Goal: Transaction & Acquisition: Purchase product/service

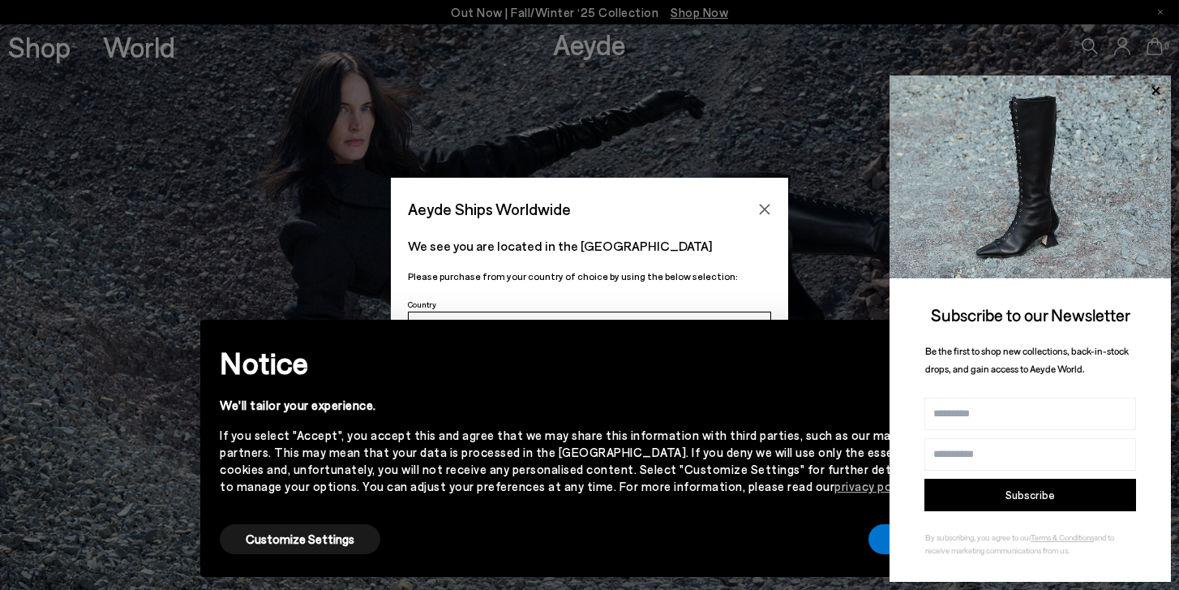
click at [725, 241] on p "We see you are located in the [GEOGRAPHIC_DATA]" at bounding box center [589, 245] width 363 height 19
click at [872, 545] on button "Accept" at bounding box center [914, 539] width 91 height 30
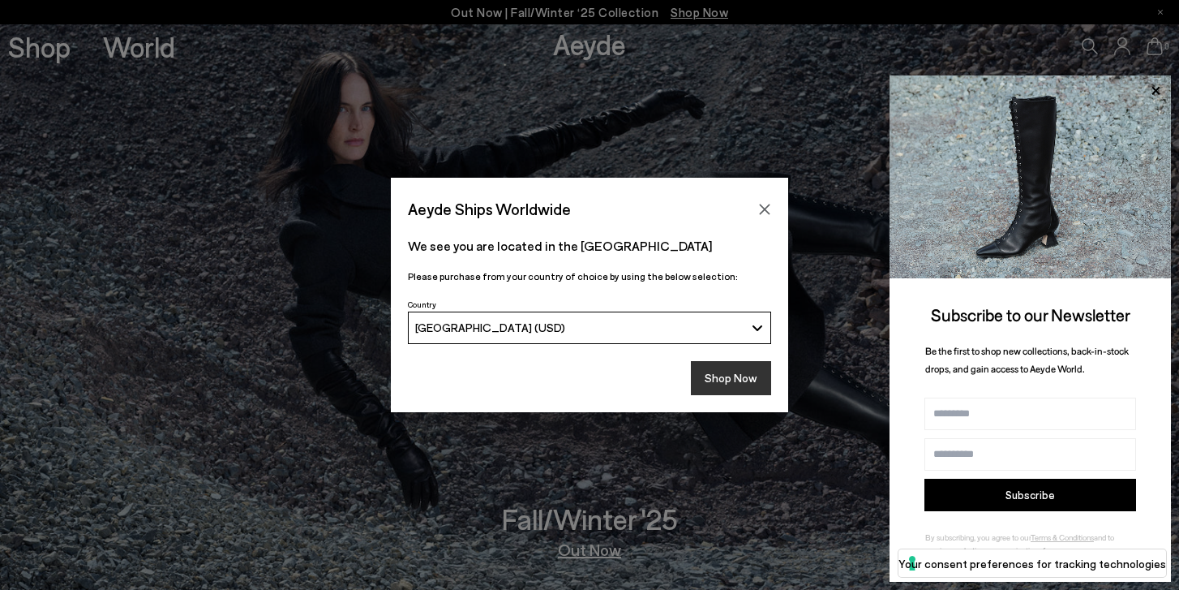
click at [715, 381] on button "Shop Now" at bounding box center [731, 378] width 80 height 34
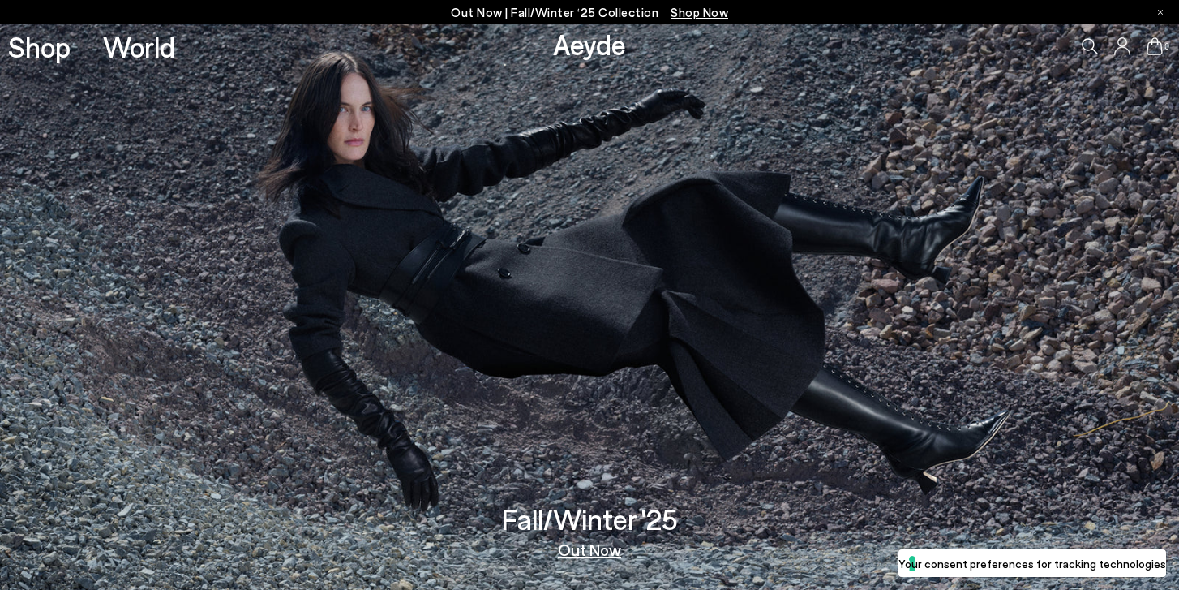
click at [575, 539] on div "Fall/Winter '25 Out Now" at bounding box center [590, 531] width 176 height 53
click at [578, 553] on link "Out Now" at bounding box center [589, 549] width 63 height 16
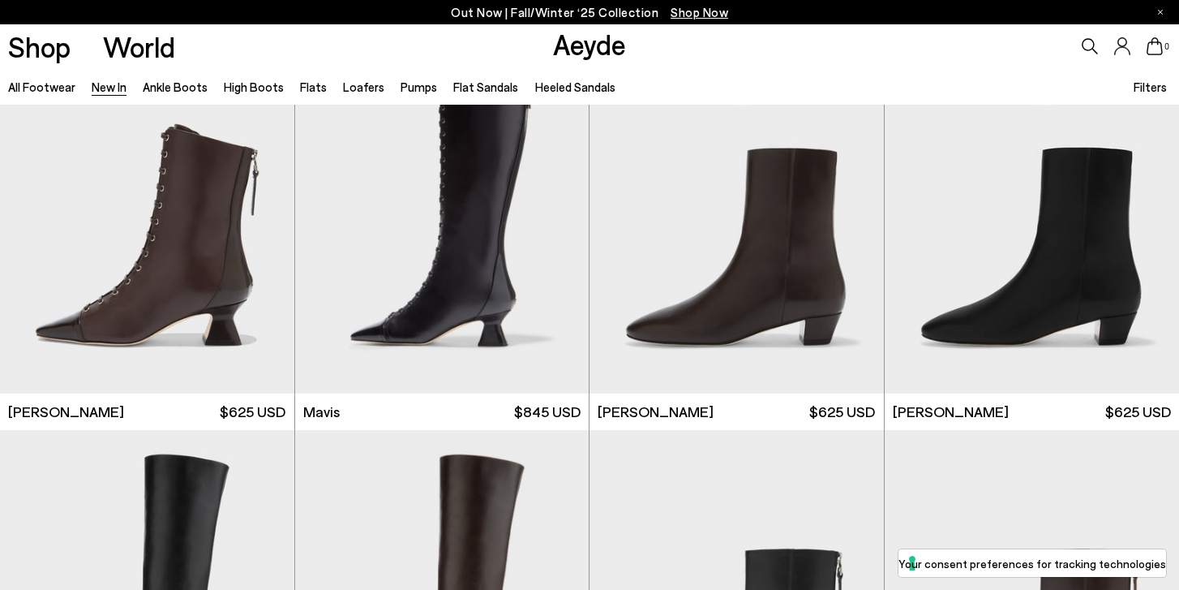
scroll to position [2113, 0]
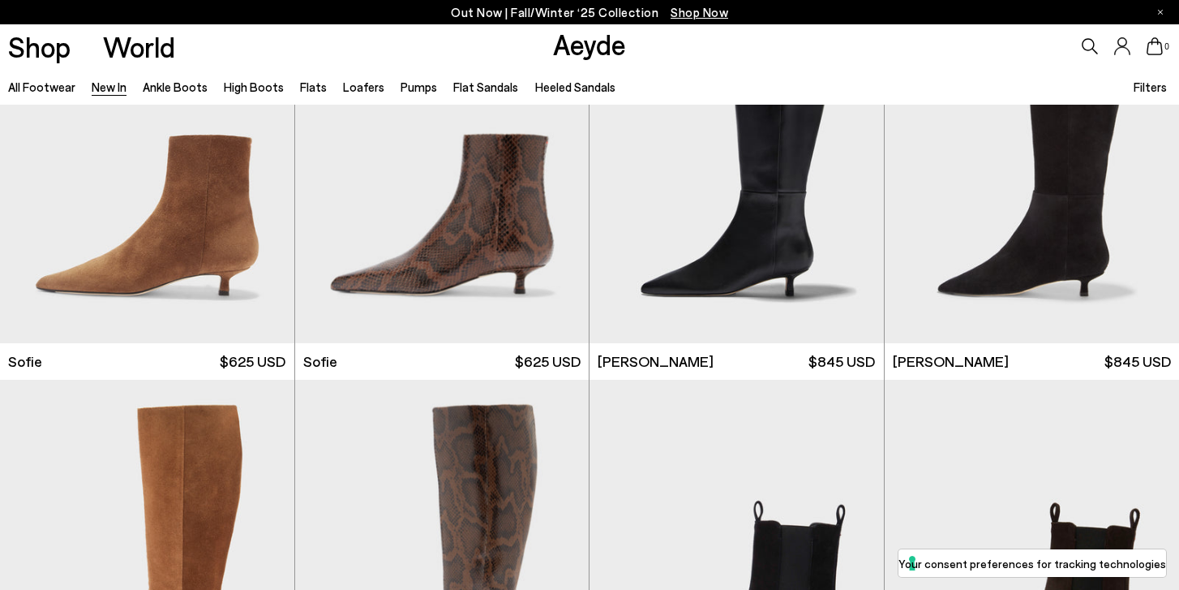
scroll to position [5414, 0]
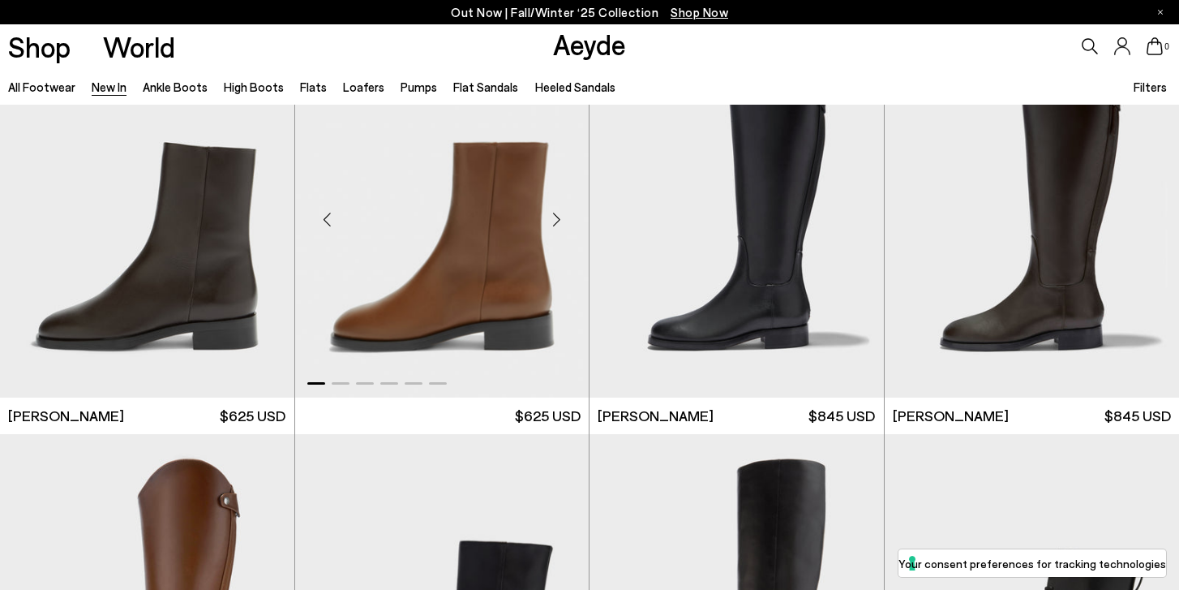
scroll to position [7112, 0]
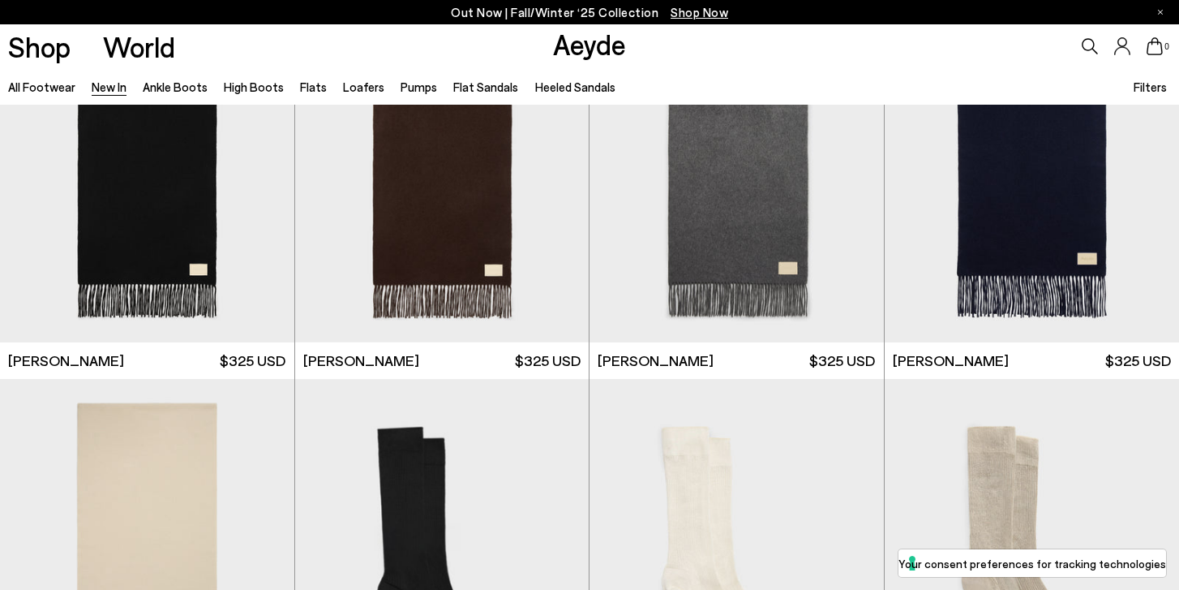
scroll to position [11158, 0]
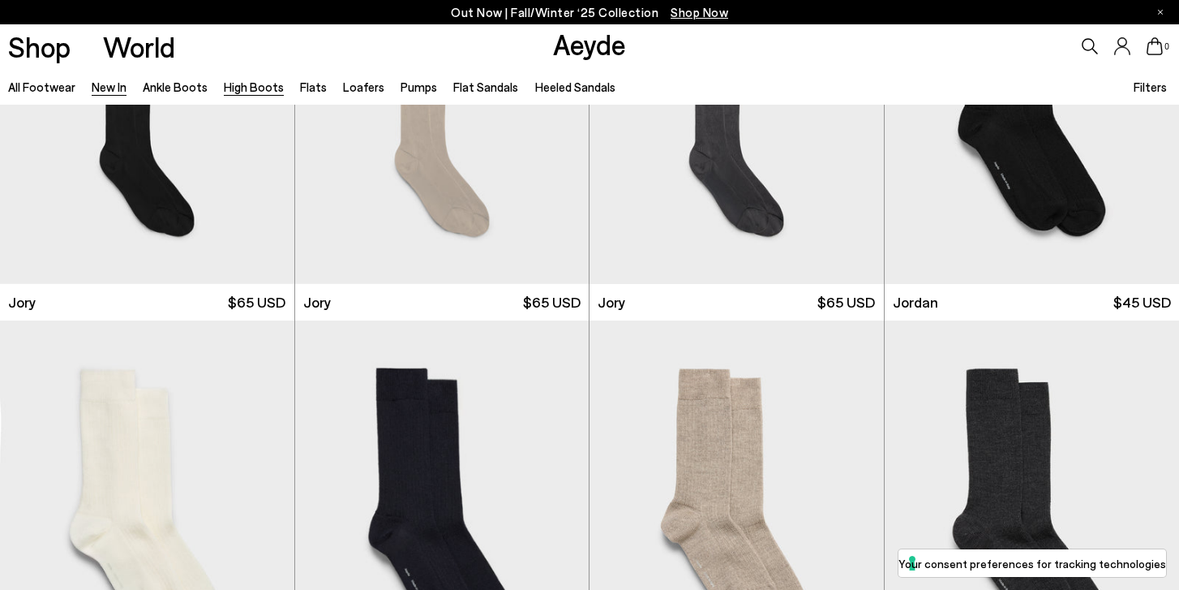
click at [261, 87] on link "High Boots" at bounding box center [254, 86] width 60 height 15
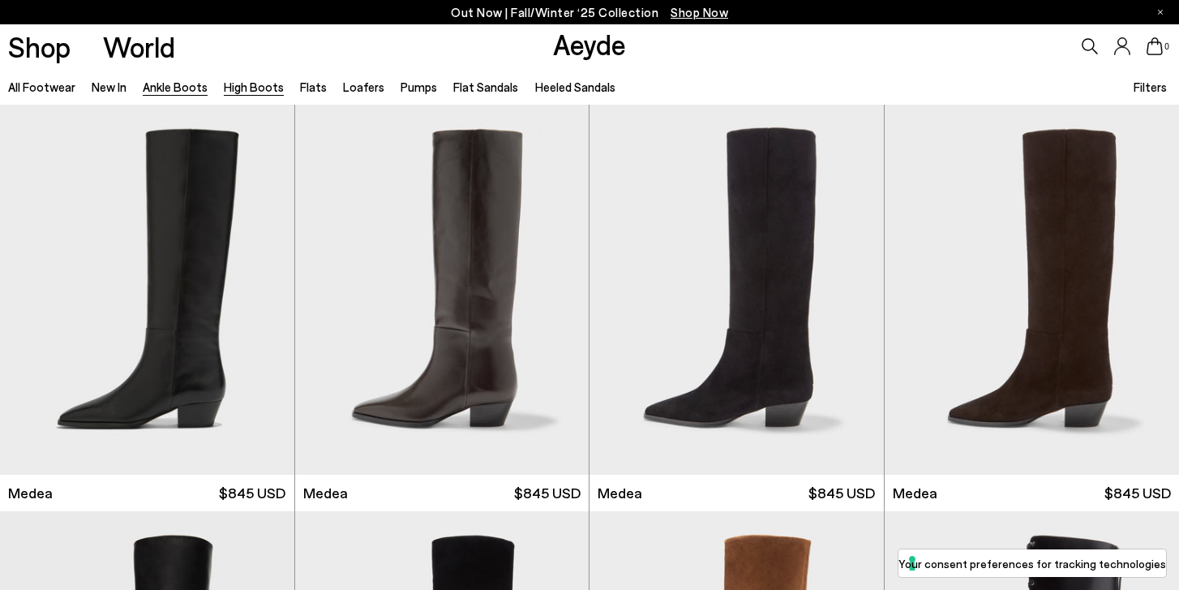
click at [177, 92] on link "Ankle Boots" at bounding box center [175, 86] width 65 height 15
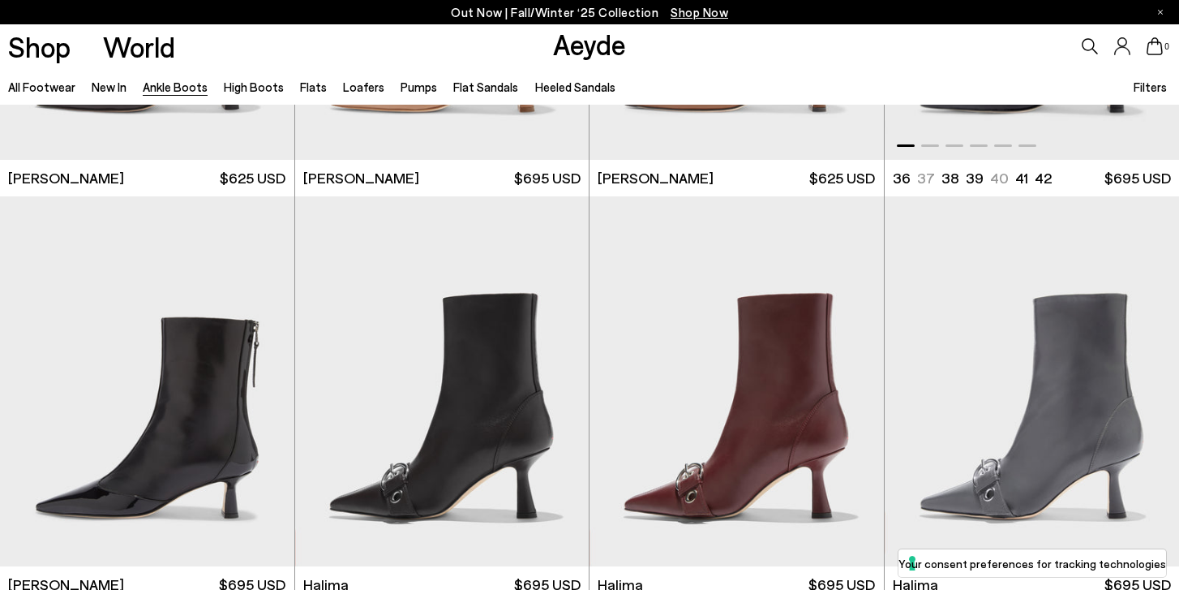
scroll to position [4126, 0]
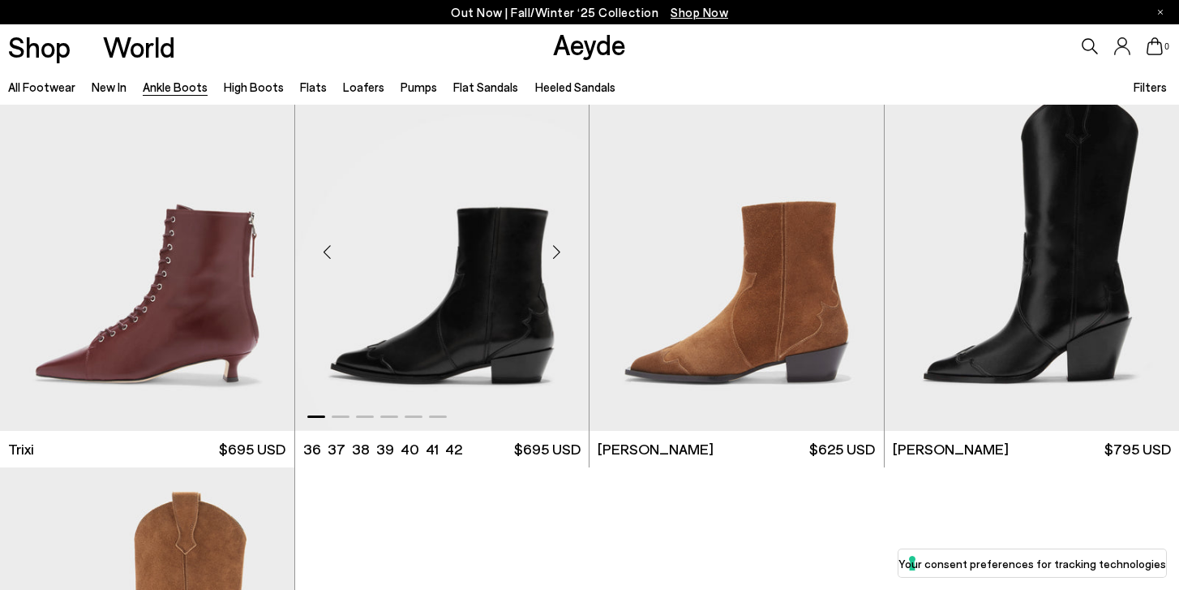
scroll to position [8168, 0]
click at [492, 249] on img "1 / 6" at bounding box center [442, 247] width 294 height 370
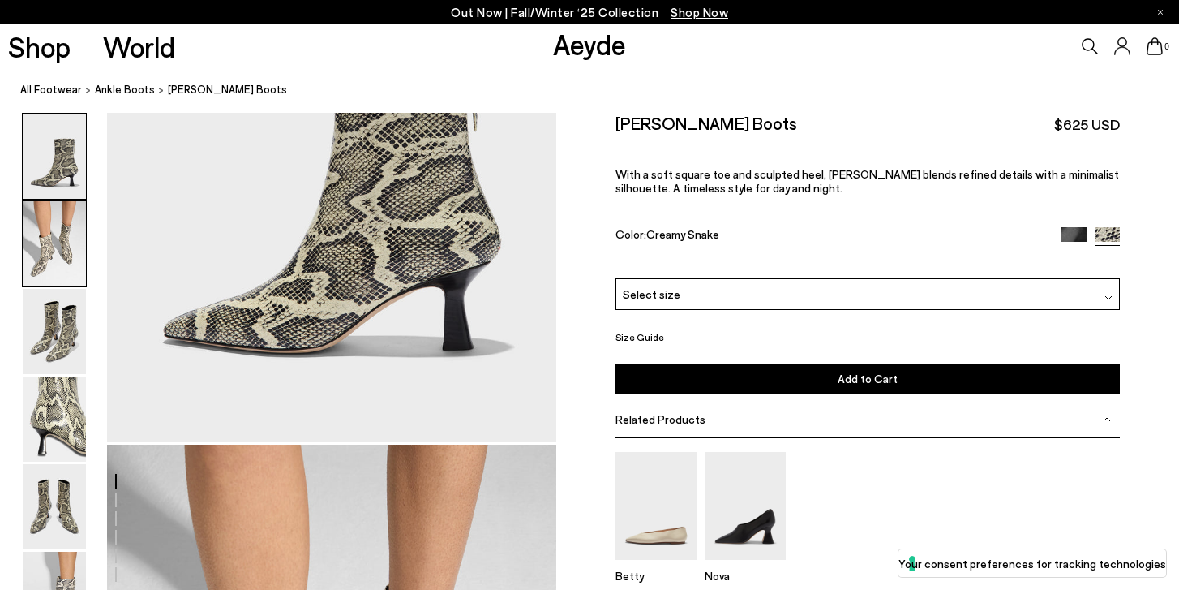
click at [55, 245] on img at bounding box center [54, 243] width 63 height 85
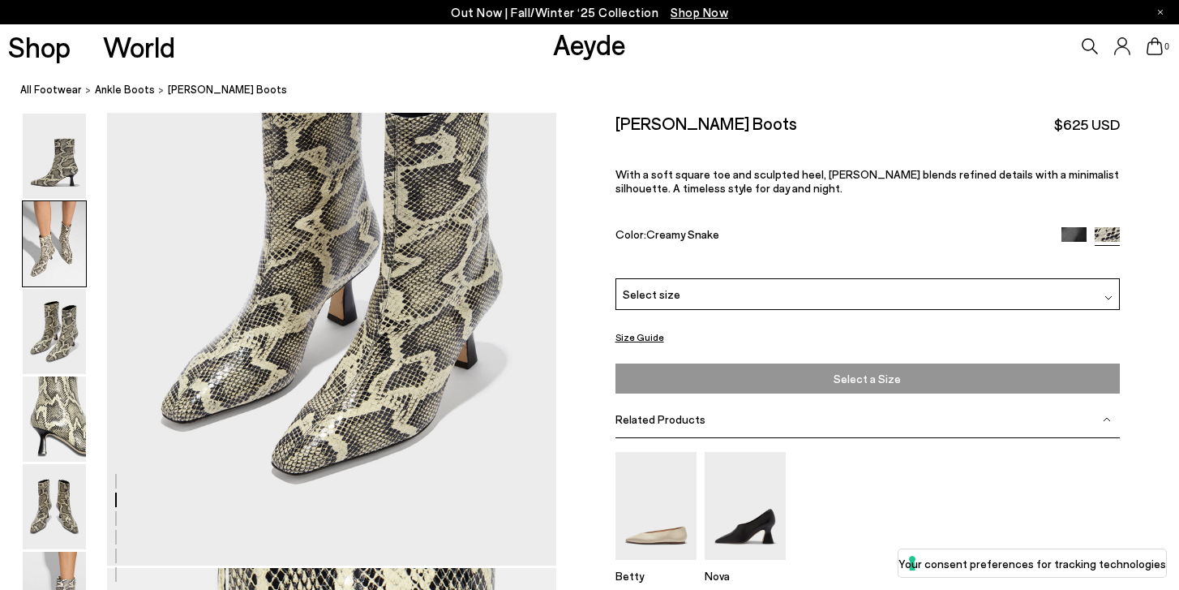
scroll to position [1979, 0]
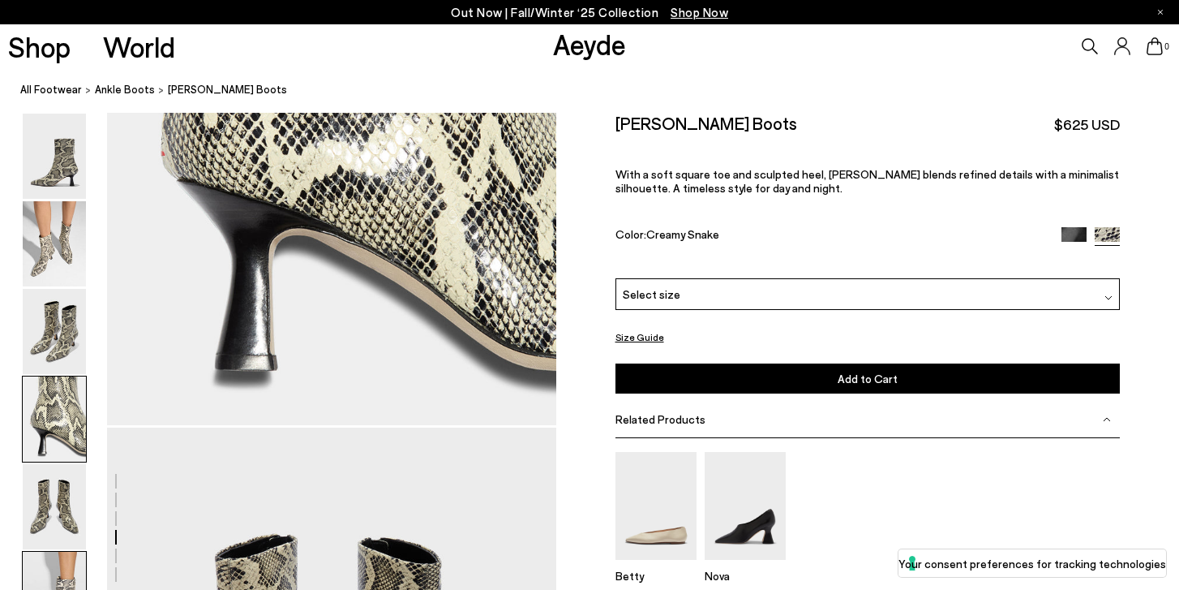
click at [48, 571] on img at bounding box center [54, 594] width 63 height 85
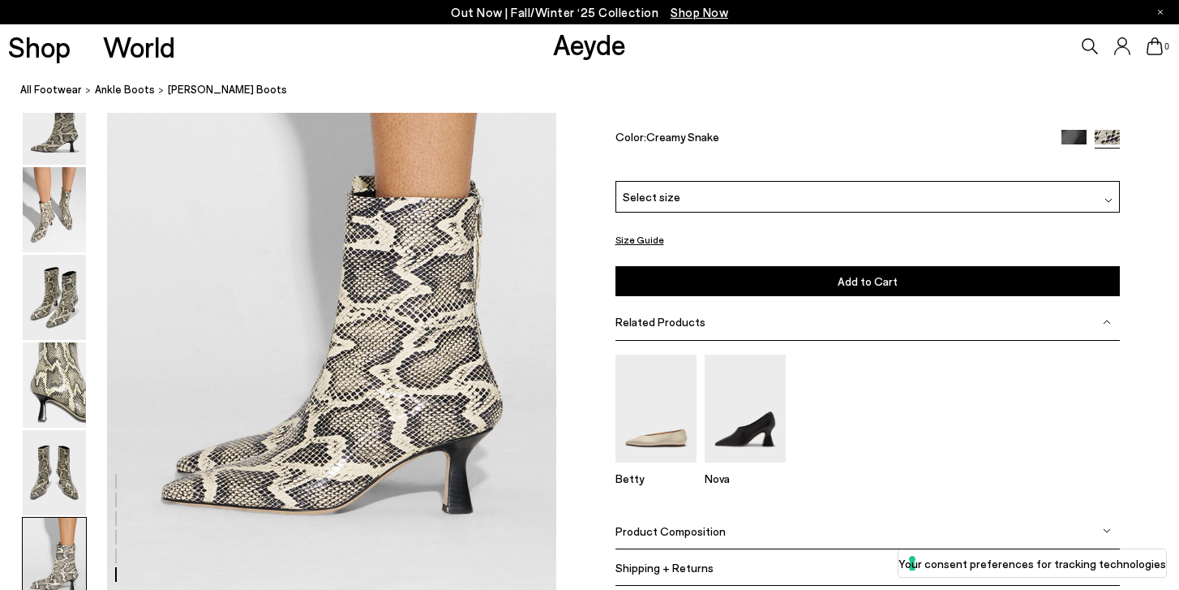
scroll to position [3120, 0]
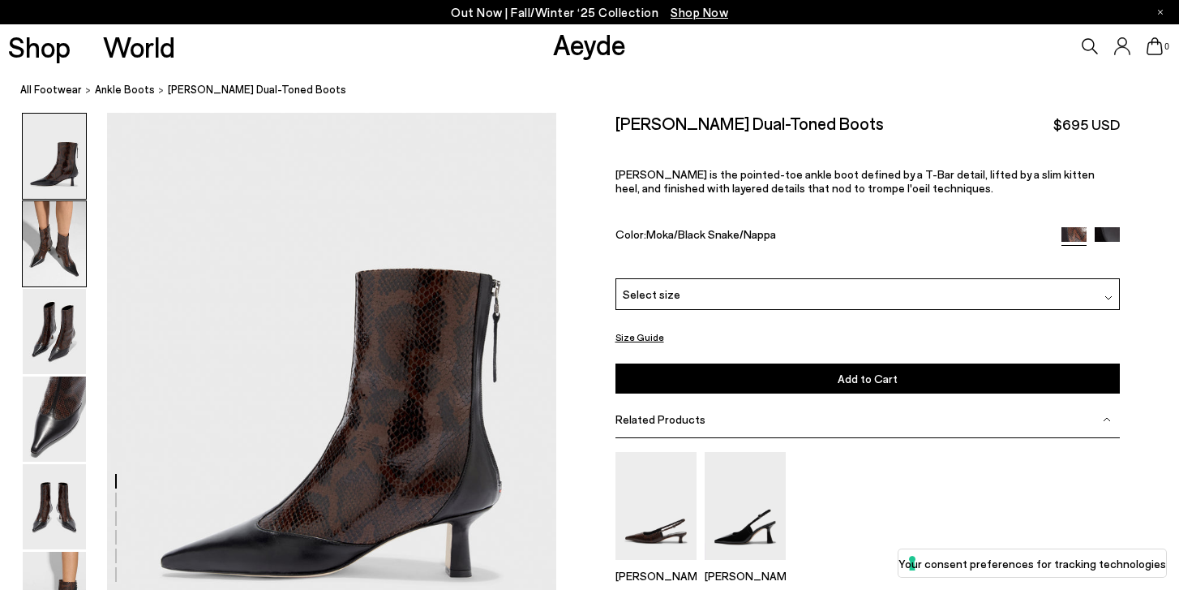
click at [66, 250] on img at bounding box center [54, 243] width 63 height 85
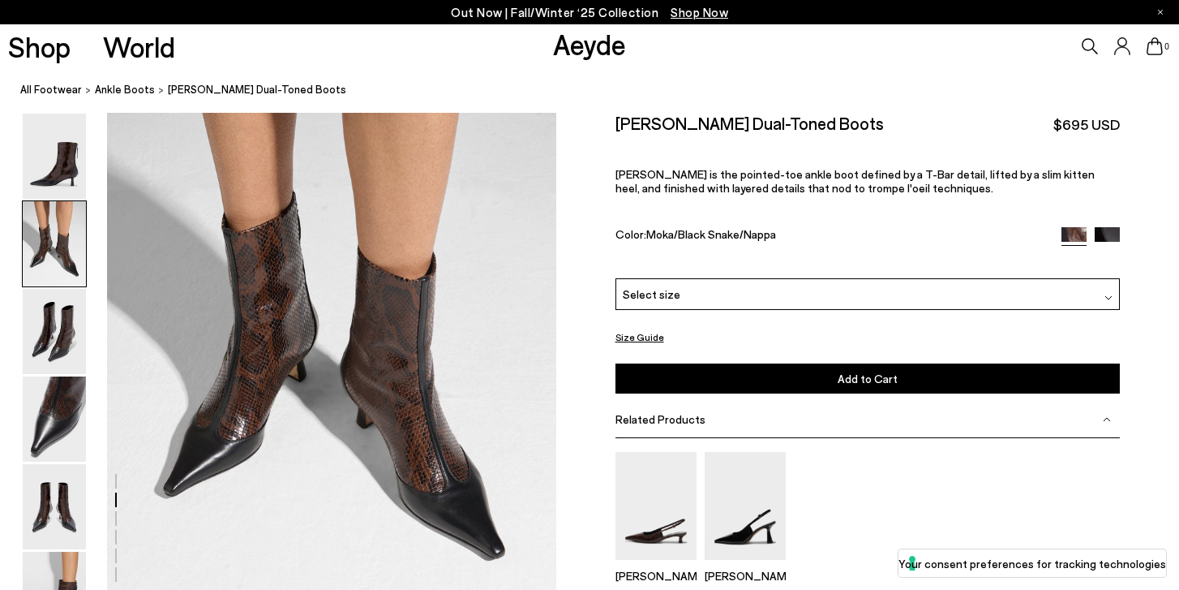
scroll to position [712, 0]
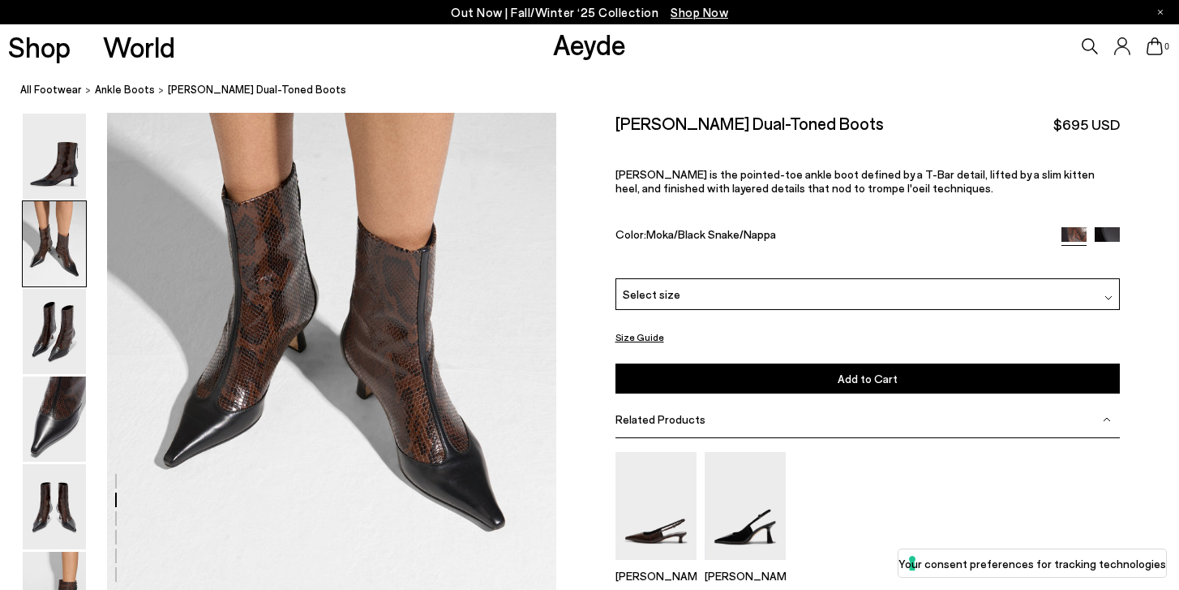
click at [691, 304] on div "Select size" at bounding box center [868, 294] width 505 height 32
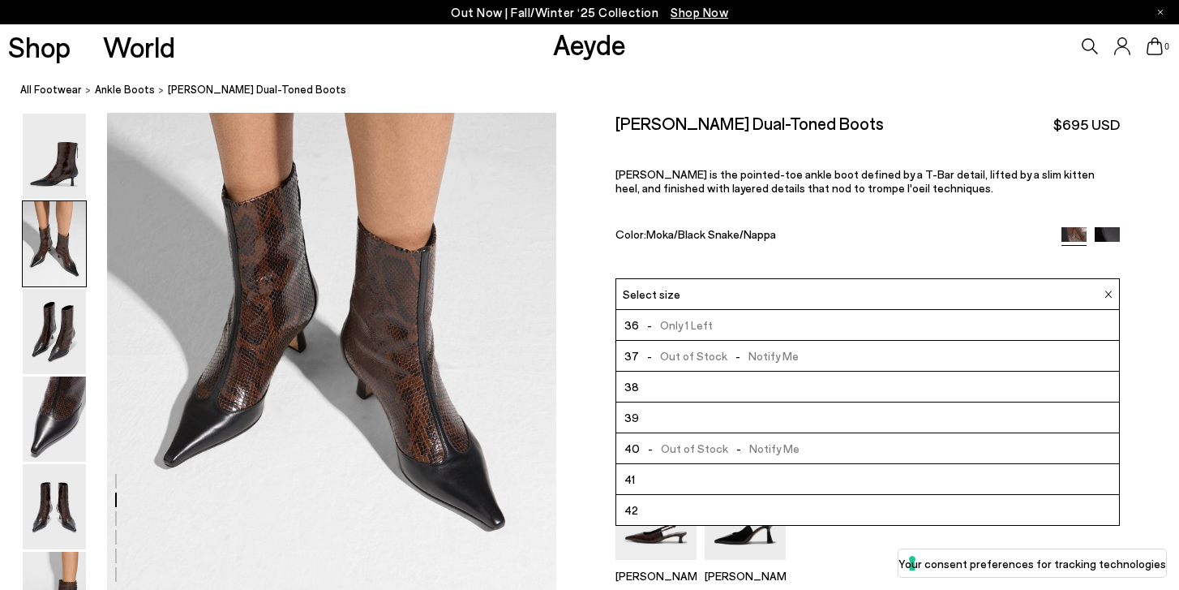
click at [713, 261] on div "[PERSON_NAME] Dual-Toned Boots $695 USD [PERSON_NAME] is the pointed-toe ankle …" at bounding box center [868, 195] width 505 height 165
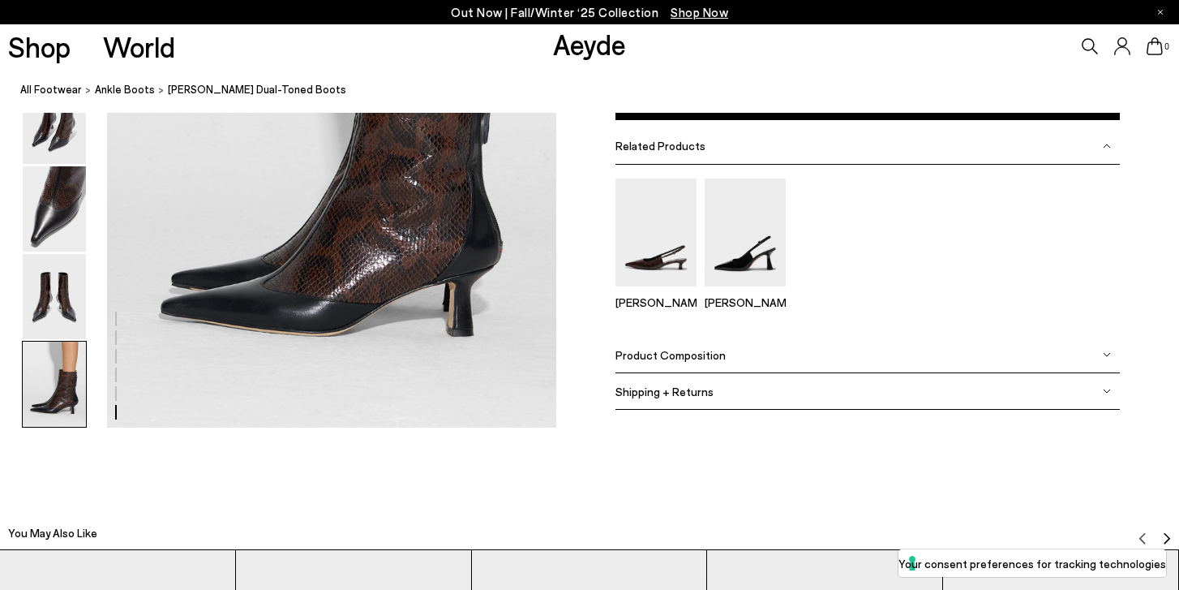
scroll to position [3133, 0]
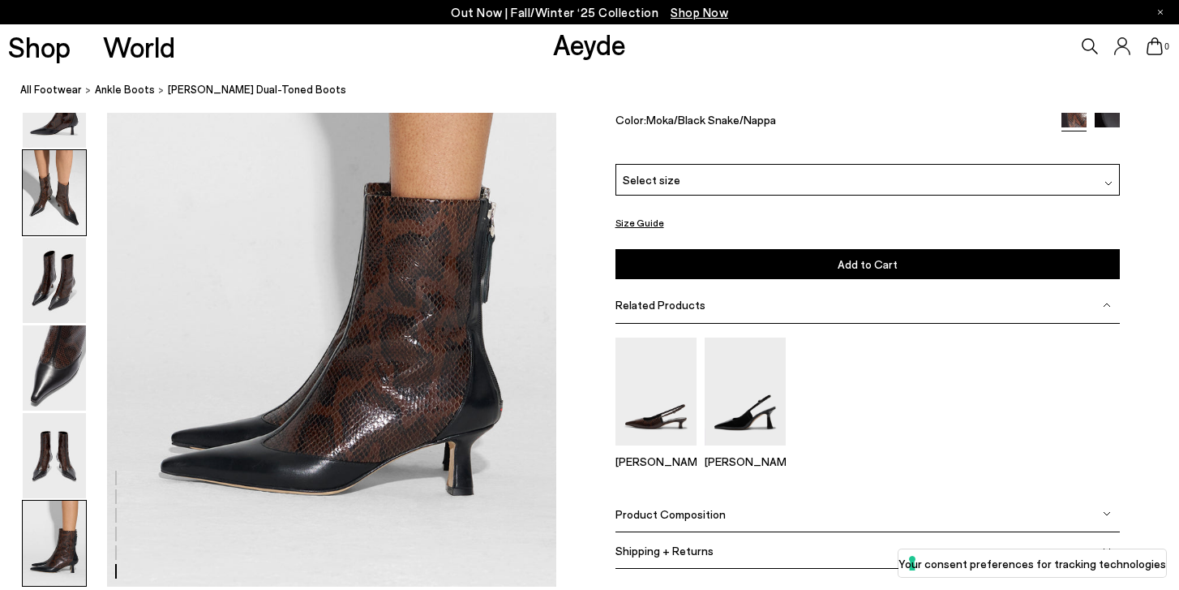
click at [69, 161] on img at bounding box center [54, 192] width 63 height 85
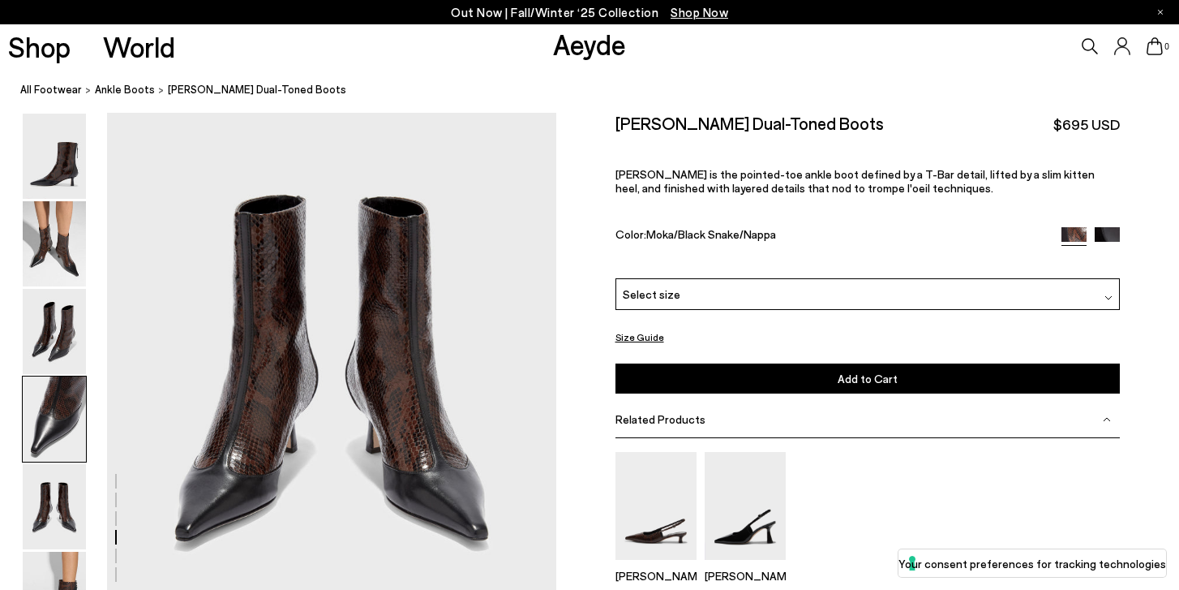
scroll to position [2317, 0]
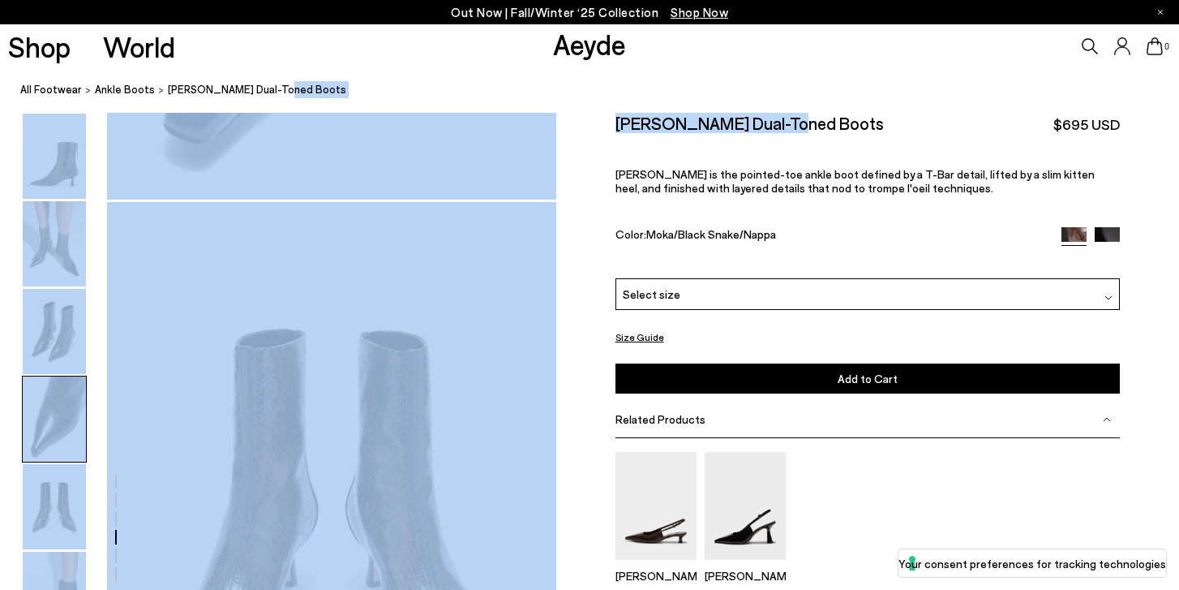
drag, startPoint x: 767, startPoint y: 124, endPoint x: 603, endPoint y: 110, distance: 164.4
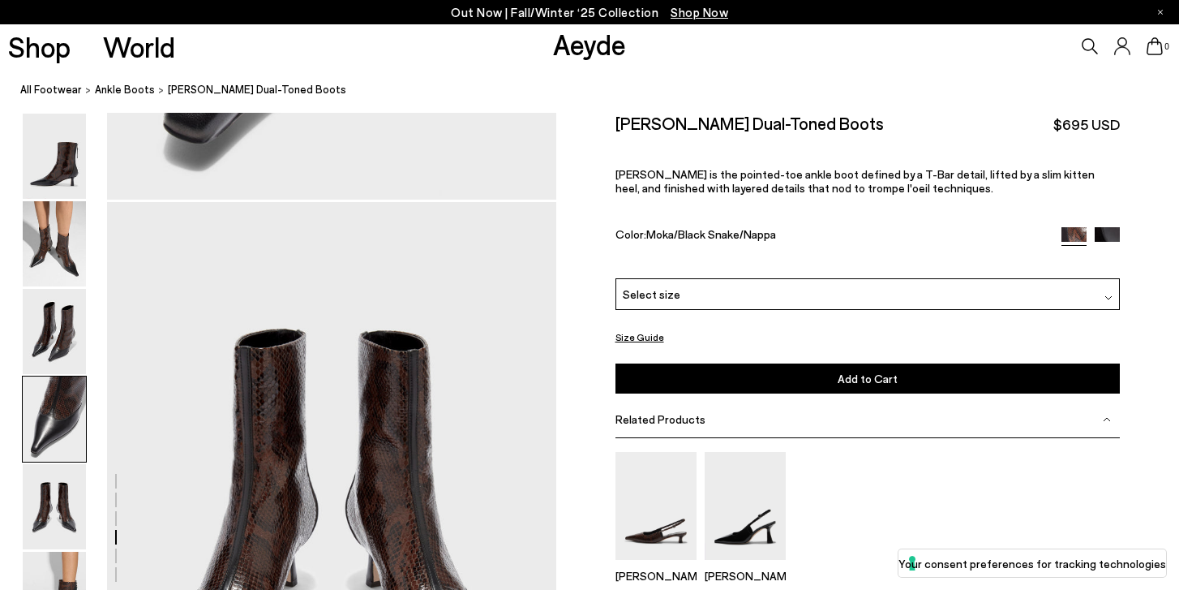
click at [603, 111] on nav "All Footwear ankle boots Sila Dual-Toned Boots" at bounding box center [599, 90] width 1159 height 45
drag, startPoint x: 619, startPoint y: 119, endPoint x: 780, endPoint y: 129, distance: 161.7
click at [780, 129] on div "Sila Dual-Toned Boots $695 USD" at bounding box center [868, 124] width 505 height 22
copy h2 "Sila Dual-Toned Boots"
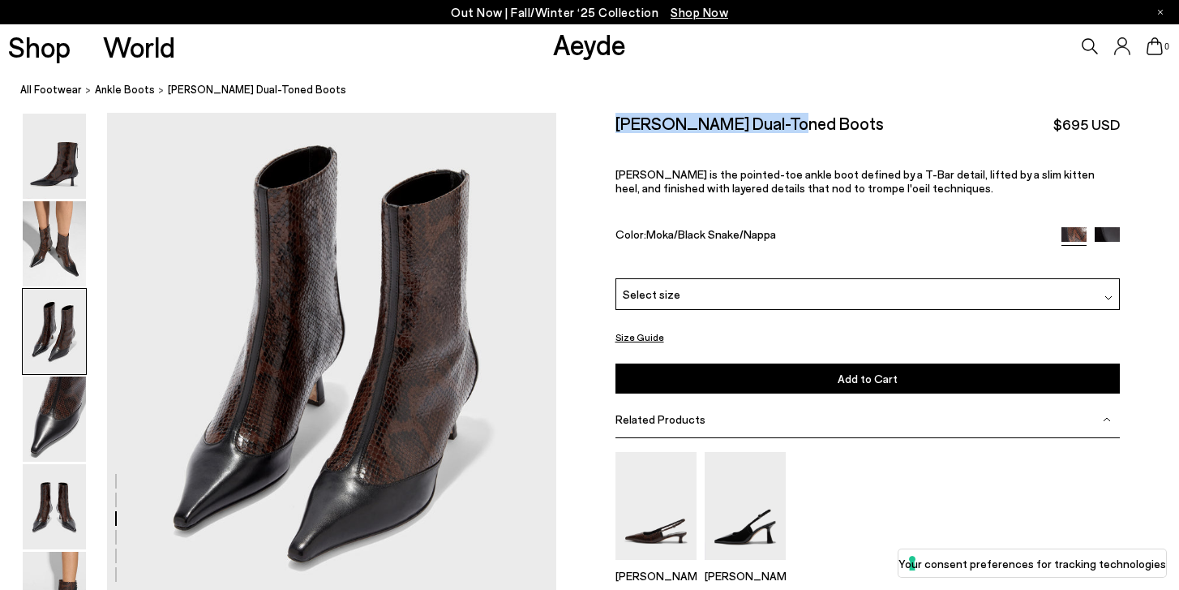
scroll to position [1258, 0]
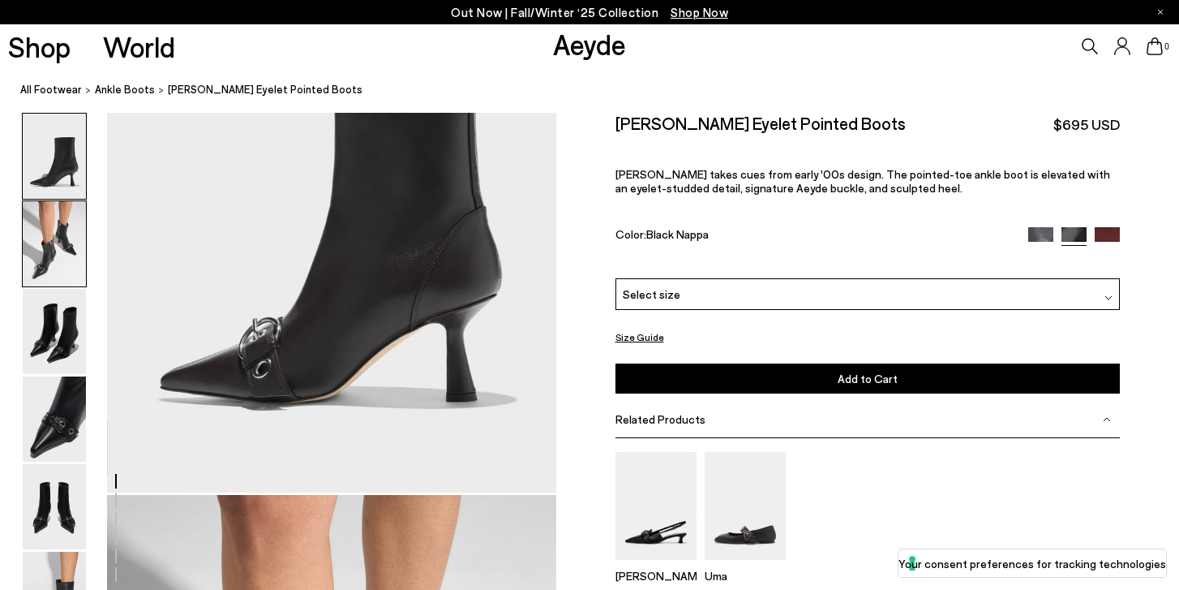
click at [51, 211] on img at bounding box center [54, 243] width 63 height 85
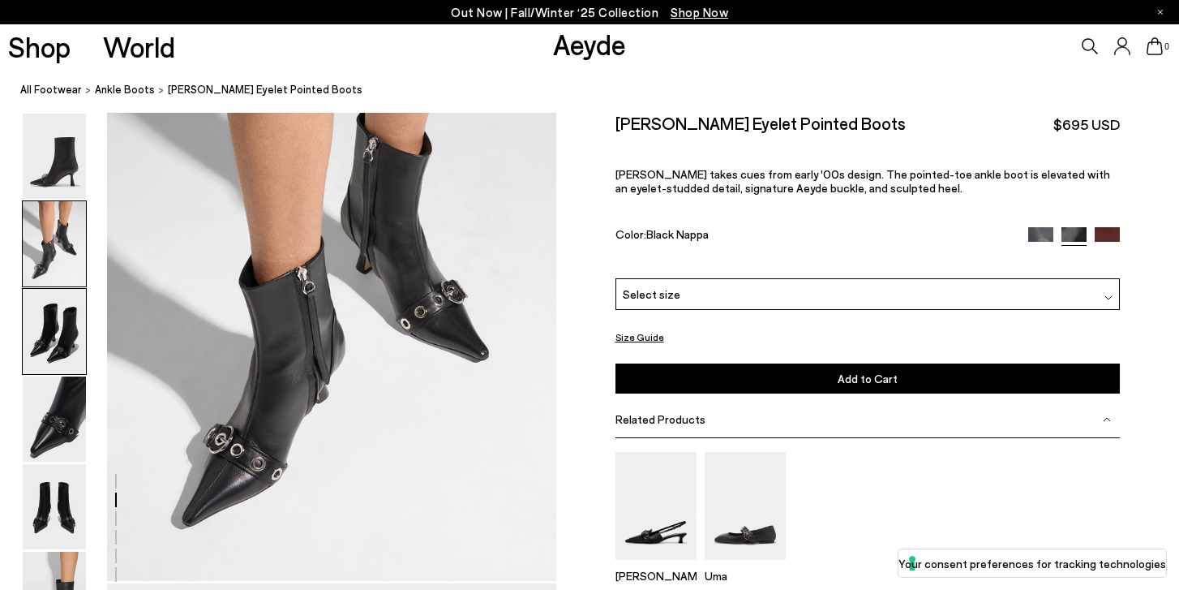
scroll to position [734, 0]
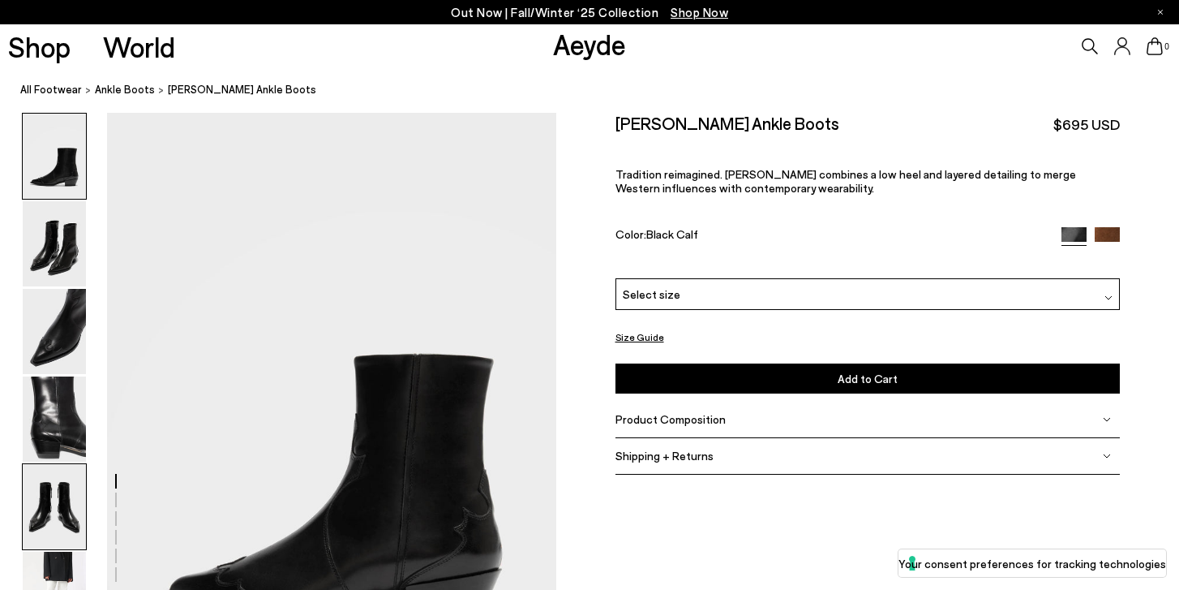
click at [33, 525] on img at bounding box center [54, 506] width 63 height 85
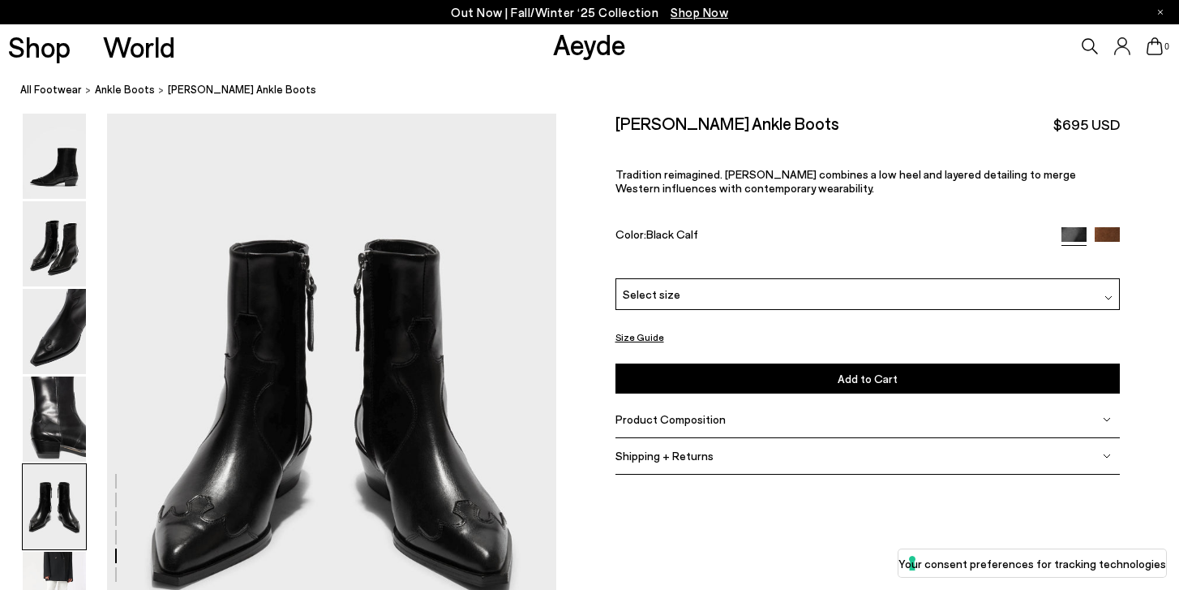
scroll to position [2408, 0]
